Goal: Task Accomplishment & Management: Manage account settings

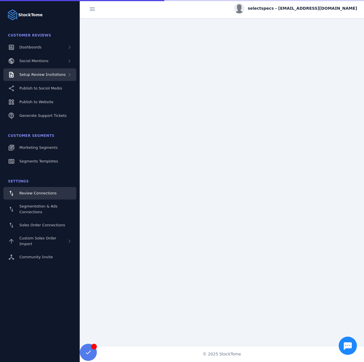
click at [56, 75] on span "Setup Review Invitations" at bounding box center [42, 74] width 46 height 4
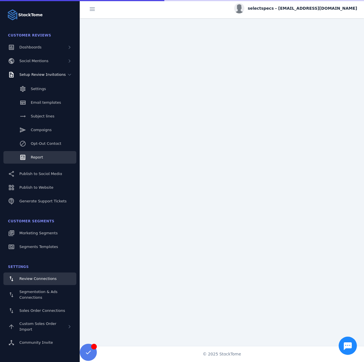
click at [46, 157] on link "Report" at bounding box center [39, 157] width 73 height 13
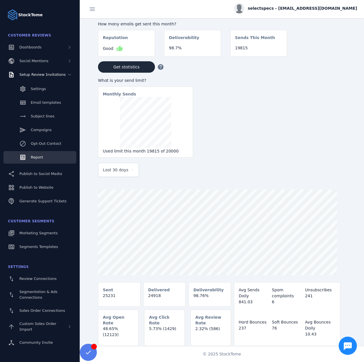
click at [115, 170] on span "Last 30 days" at bounding box center [116, 169] width 26 height 7
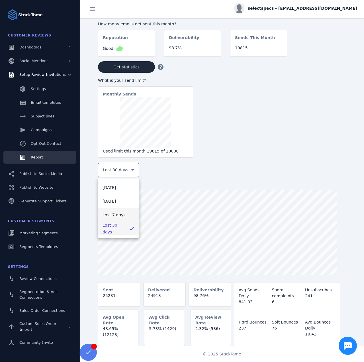
click at [108, 214] on span "Last 7 days" at bounding box center [114, 214] width 23 height 7
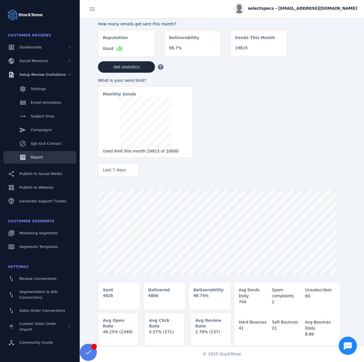
click at [295, 11] on div "selectspecs - [EMAIL_ADDRESS][DOMAIN_NAME]" at bounding box center [295, 8] width 123 height 10
click at [320, 50] on button "Sign out" at bounding box center [336, 55] width 41 height 14
